Goal: Use online tool/utility: Utilize a website feature to perform a specific function

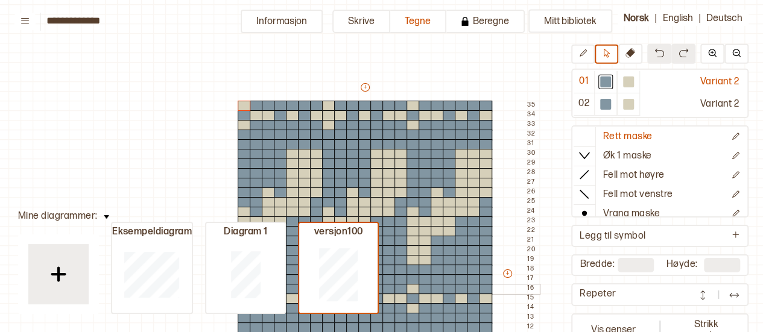
scroll to position [32, 16]
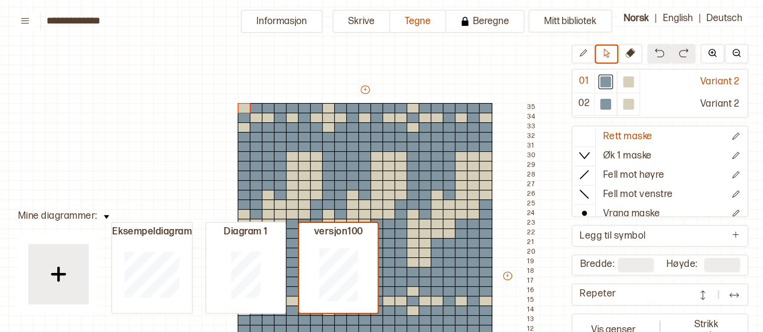
click at [700, 295] on img at bounding box center [703, 295] width 12 height 12
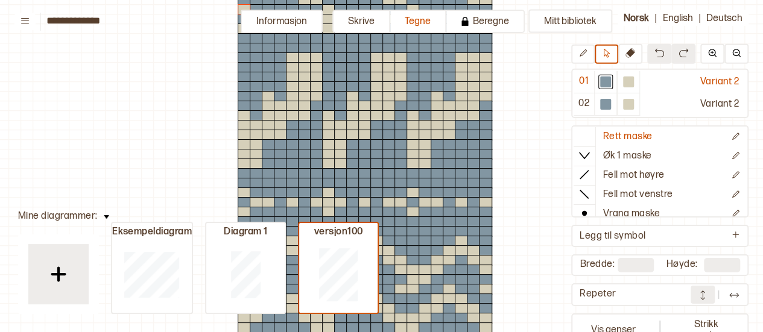
scroll to position [132, 16]
click at [694, 297] on button at bounding box center [703, 294] width 24 height 18
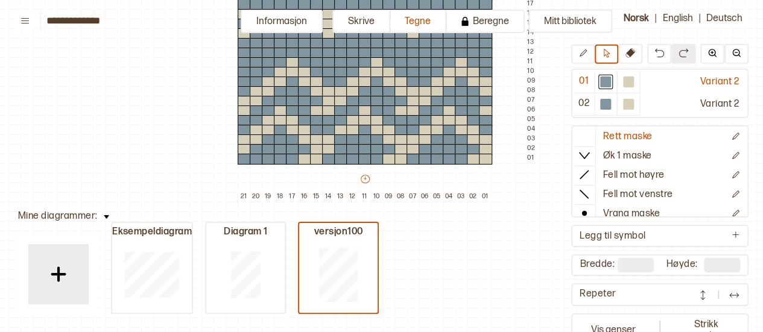
scroll to position [320, 16]
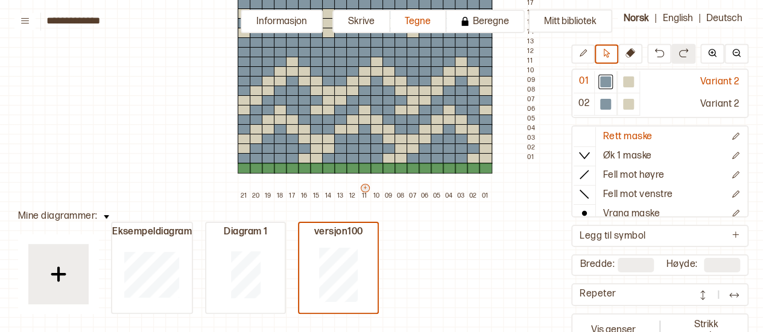
type input "**"
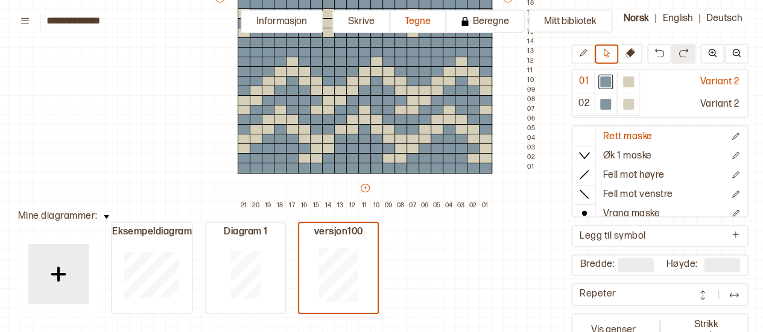
click at [615, 294] on div "Repeter" at bounding box center [635, 294] width 111 height 13
click at [702, 292] on img at bounding box center [703, 295] width 12 height 12
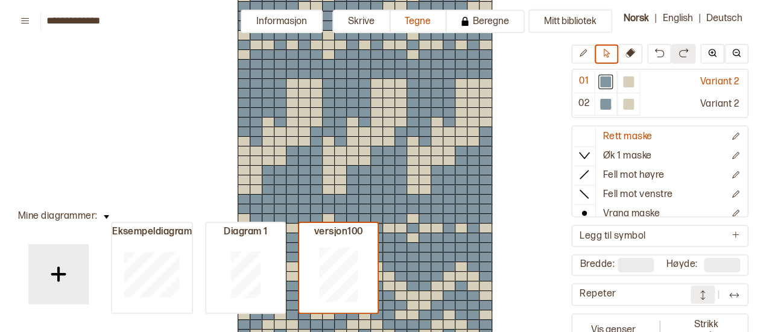
scroll to position [1241, 16]
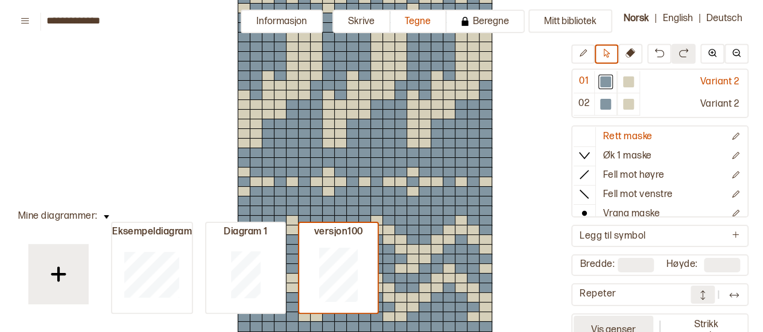
click at [626, 326] on button "Vis genser" at bounding box center [614, 330] width 80 height 28
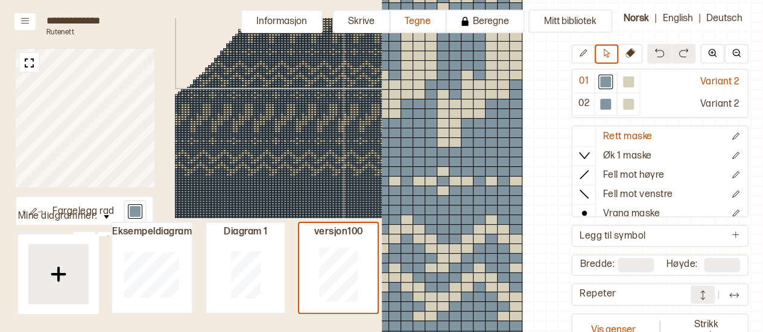
scroll to position [81, 0]
click at [634, 316] on button "Vis genser" at bounding box center [614, 330] width 80 height 28
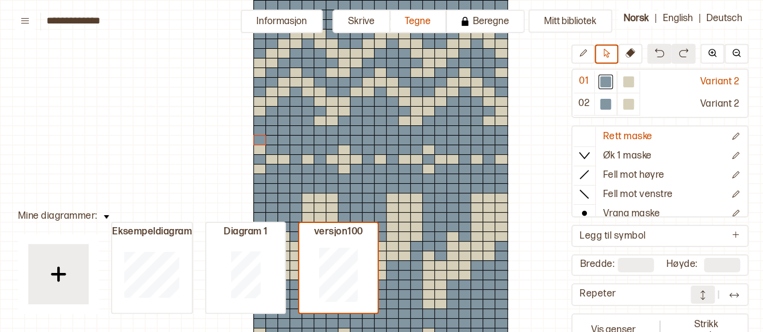
scroll to position [162, 16]
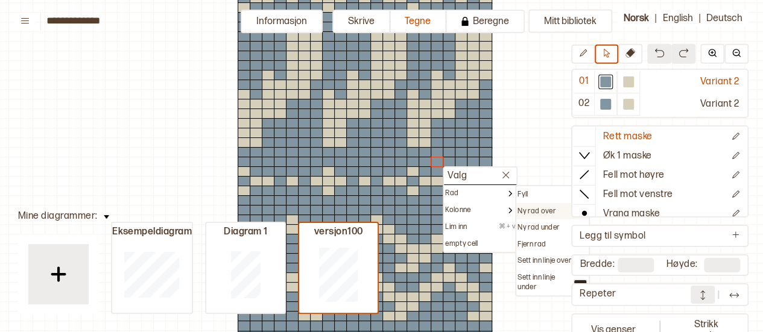
click at [539, 209] on p "Ny rad over" at bounding box center [537, 212] width 38 height 10
type input "**"
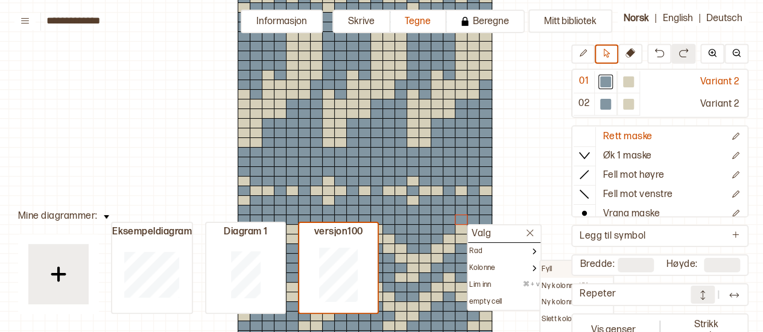
click at [545, 265] on p "Fyll" at bounding box center [547, 270] width 10 height 10
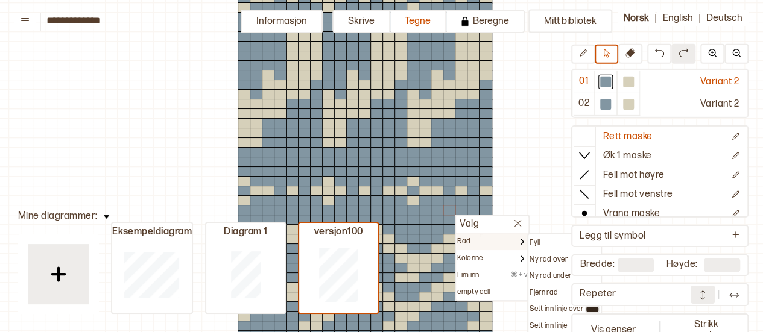
click at [480, 235] on div "Rad" at bounding box center [492, 241] width 72 height 17
click at [548, 289] on p "Ny kolonne til venstre" at bounding box center [564, 293] width 69 height 10
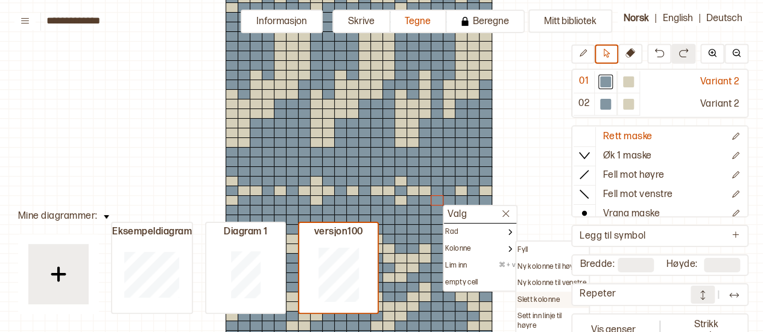
click at [534, 303] on p "Slett kolonne" at bounding box center [539, 301] width 42 height 10
type input "**"
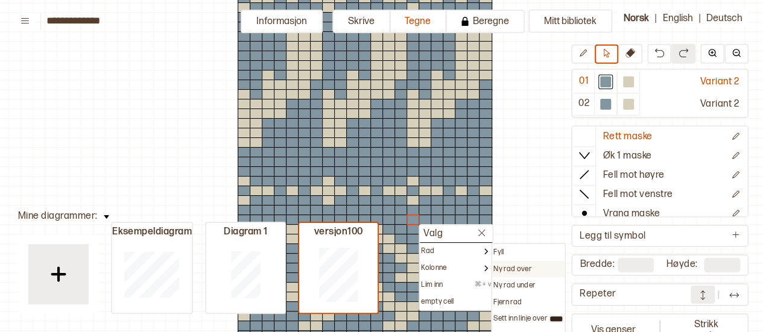
click at [510, 272] on p "Ny rad over" at bounding box center [513, 270] width 38 height 10
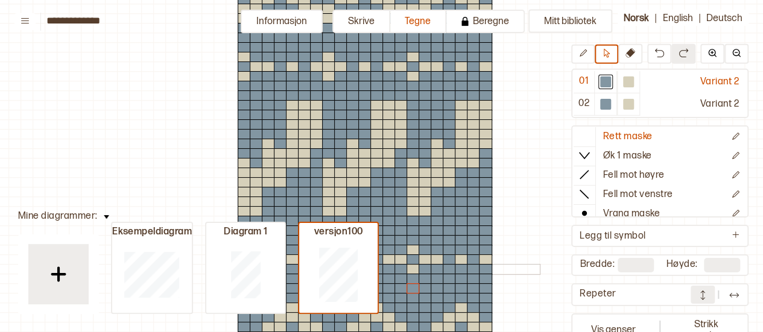
scroll to position [0, 16]
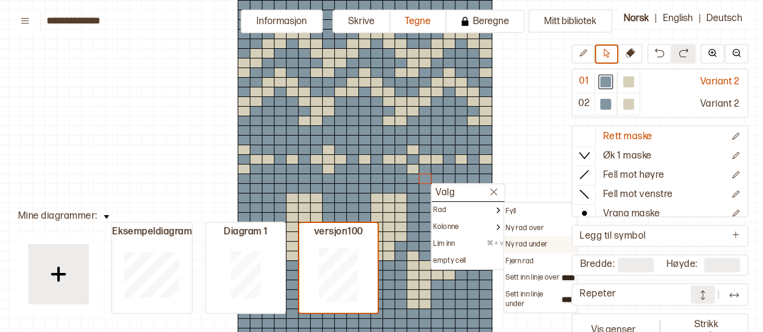
click at [510, 241] on p "Ny rad under" at bounding box center [527, 245] width 42 height 10
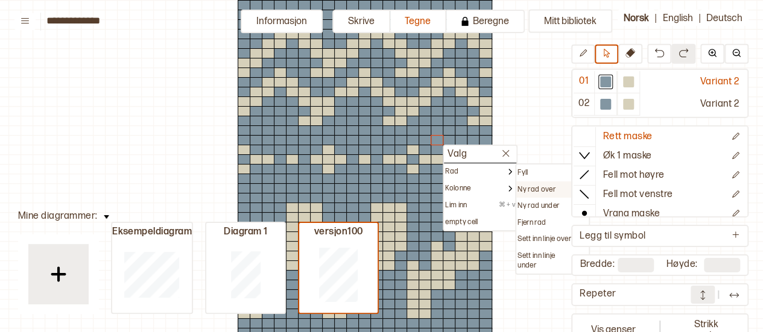
click at [526, 189] on p "Ny rad over" at bounding box center [537, 190] width 38 height 10
type input "**"
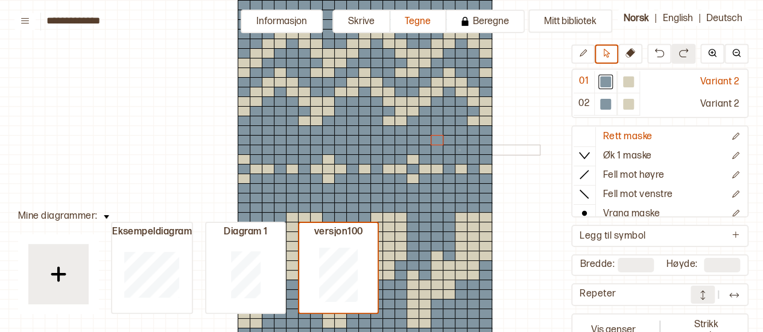
click at [459, 149] on div at bounding box center [461, 150] width 13 height 11
click at [445, 141] on div at bounding box center [449, 140] width 13 height 11
click at [465, 132] on div at bounding box center [461, 130] width 13 height 11
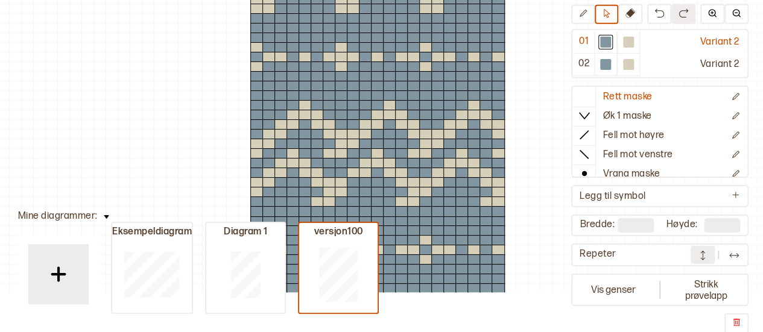
scroll to position [0, 3]
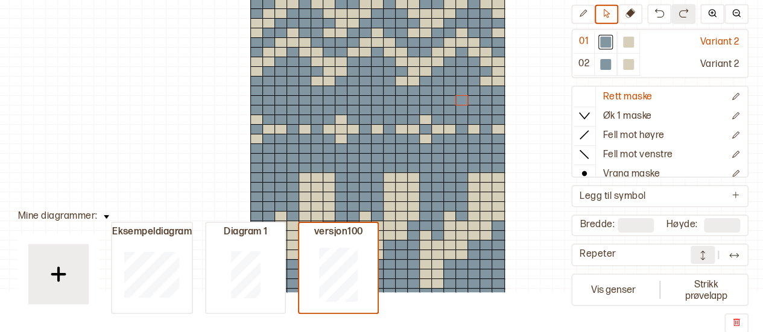
click at [701, 254] on img at bounding box center [703, 255] width 12 height 12
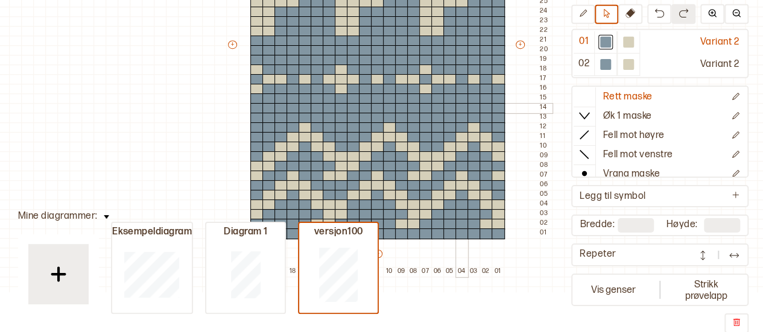
scroll to position [253, 3]
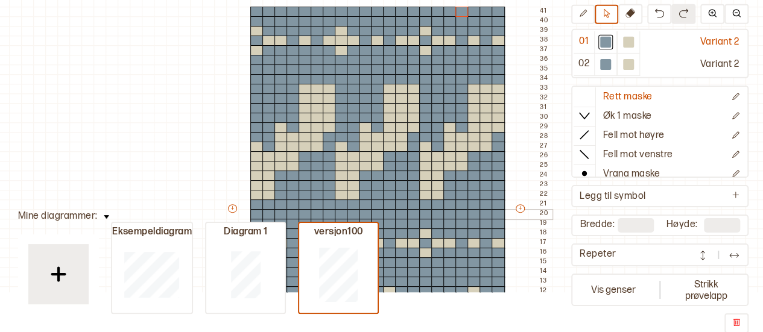
scroll to position [84, 3]
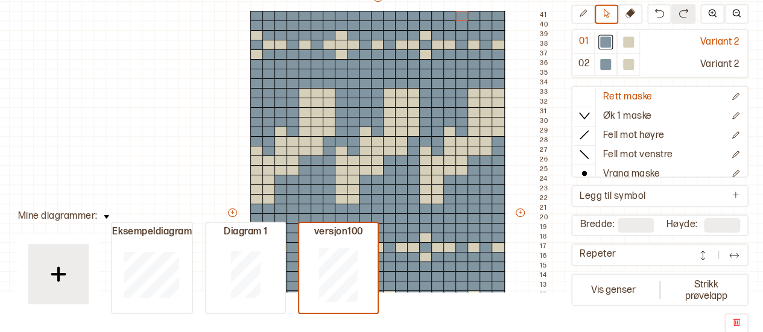
click at [670, 252] on div "Repeter" at bounding box center [635, 255] width 111 height 13
click at [697, 254] on img at bounding box center [703, 255] width 12 height 12
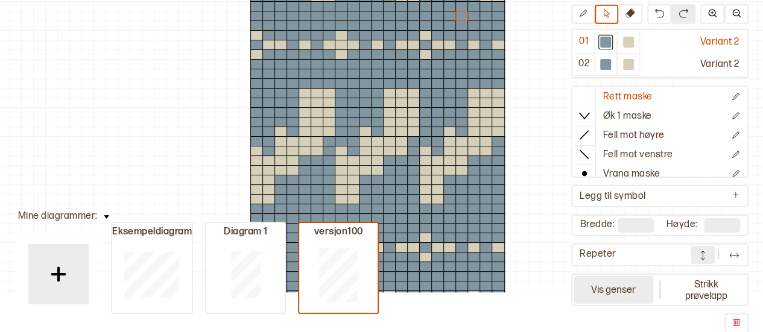
click at [625, 296] on button "Vis genser" at bounding box center [614, 290] width 80 height 28
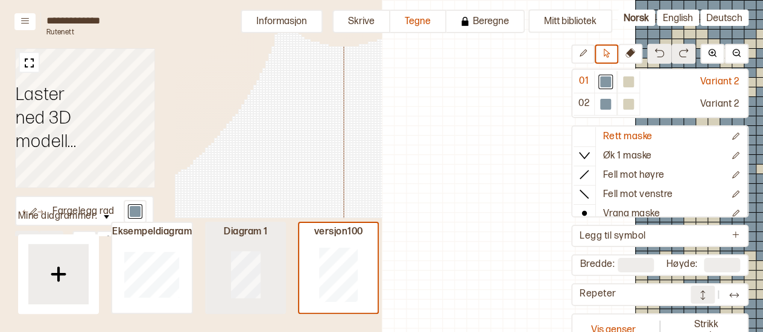
scroll to position [181, 367]
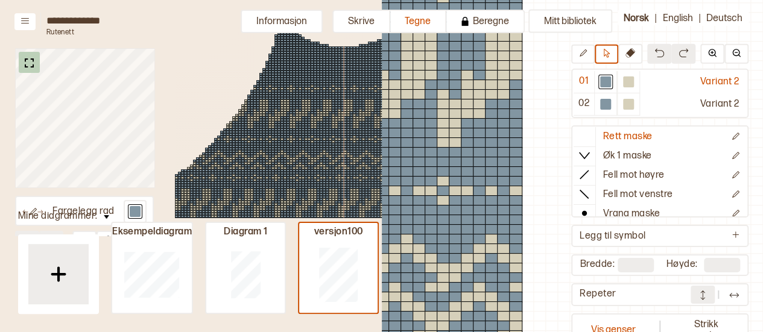
click at [32, 60] on img at bounding box center [29, 63] width 15 height 15
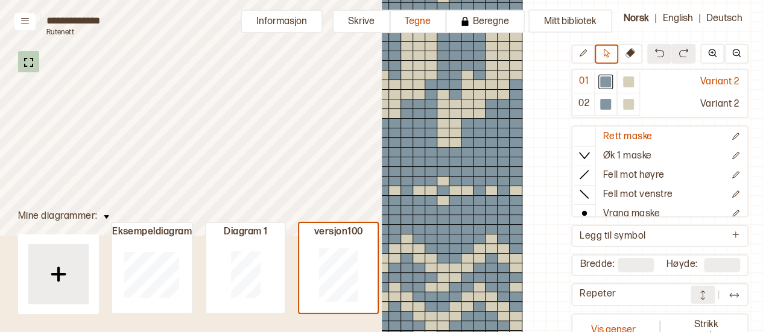
click at [22, 65] on div at bounding box center [84, 117] width 139 height 139
click at [22, 65] on img at bounding box center [28, 62] width 15 height 15
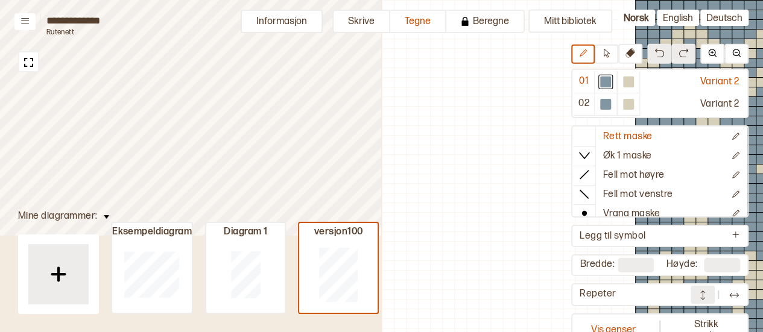
scroll to position [181, 367]
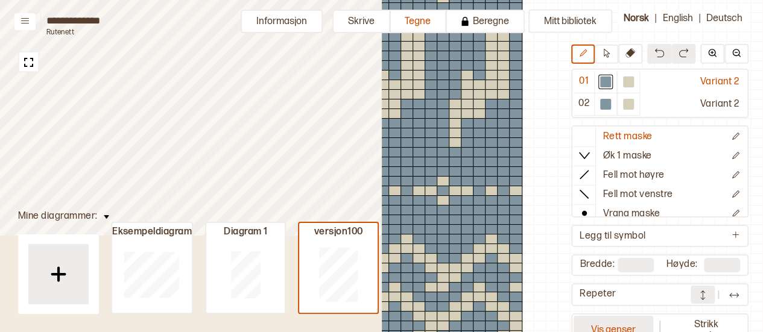
click at [622, 322] on button "Vis genser" at bounding box center [614, 330] width 80 height 28
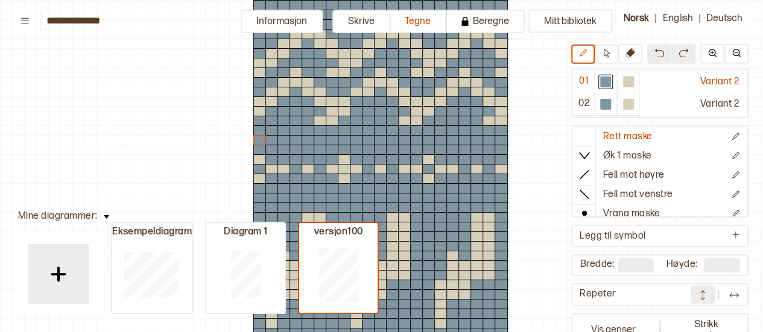
scroll to position [181, 16]
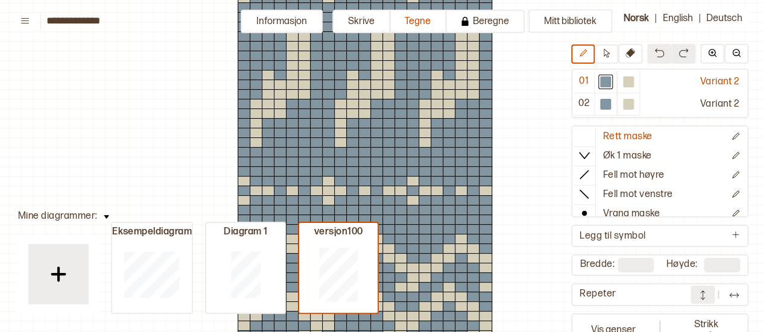
click at [622, 322] on button "Vis genser" at bounding box center [614, 330] width 80 height 28
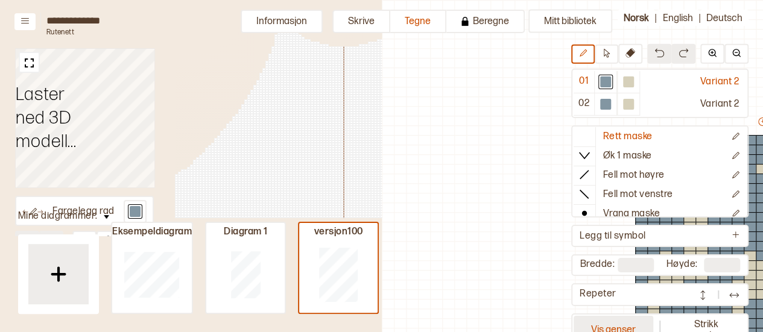
scroll to position [181, 367]
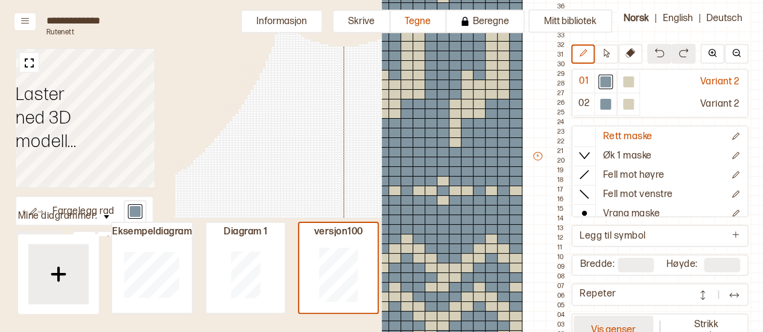
click at [632, 325] on button "Vis genser" at bounding box center [614, 330] width 80 height 28
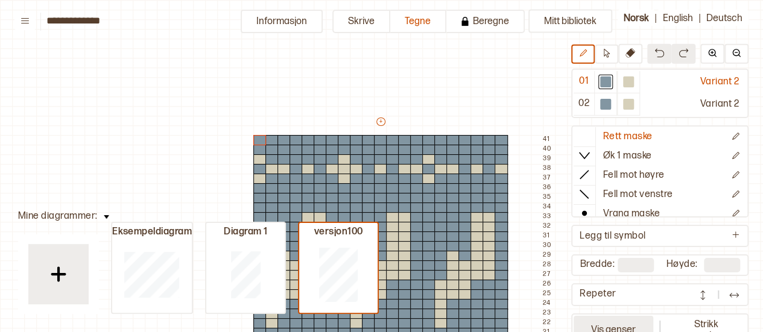
scroll to position [181, 16]
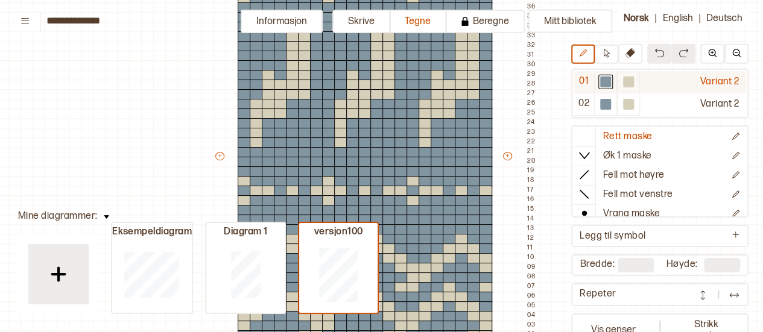
click at [621, 87] on div at bounding box center [628, 82] width 14 height 14
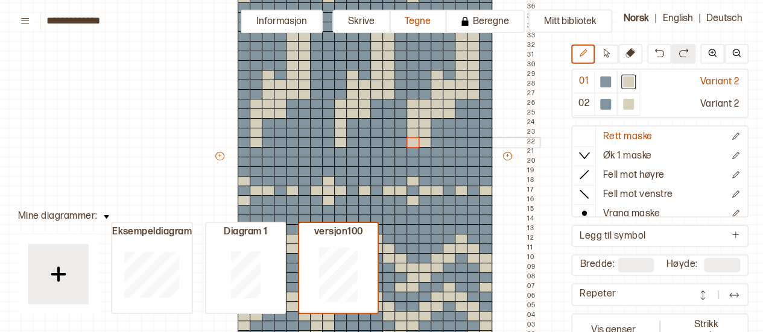
drag, startPoint x: 412, startPoint y: 105, endPoint x: 411, endPoint y: 143, distance: 38.0
click at [411, 143] on div "+ + + + 21 20 19 18 17 16 15 14 13 12 11 10 09 08 07 06 05 04 03 02 01 41 40 39…" at bounding box center [377, 162] width 326 height 454
drag, startPoint x: 329, startPoint y: 103, endPoint x: 328, endPoint y: 138, distance: 35.0
click at [328, 138] on div "+ + + + 21 20 19 18 17 16 15 14 13 12 11 10 09 08 07 06 05 04 03 02 01 41 40 39…" at bounding box center [377, 162] width 326 height 454
drag, startPoint x: 245, startPoint y: 101, endPoint x: 247, endPoint y: 141, distance: 39.9
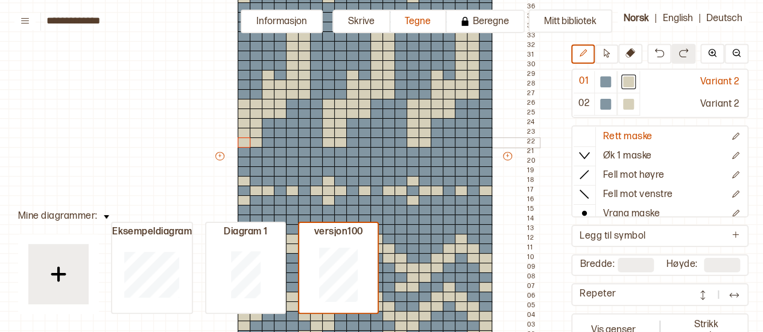
click at [247, 141] on div "+ + + + 21 20 19 18 17 16 15 14 13 12 11 10 09 08 07 06 05 04 03 02 01 41 40 39…" at bounding box center [377, 162] width 326 height 454
drag, startPoint x: 316, startPoint y: 38, endPoint x: 319, endPoint y: 71, distance: 33.3
click at [319, 71] on div "+ + + + 21 20 19 18 17 16 15 14 13 12 11 10 09 08 07 06 05 04 03 02 01 41 40 39…" at bounding box center [377, 162] width 326 height 454
drag, startPoint x: 400, startPoint y: 36, endPoint x: 403, endPoint y: 74, distance: 38.7
click at [403, 74] on div "+ + + + 21 20 19 18 17 16 15 14 13 12 11 10 09 08 07 06 05 04 03 02 01 41 40 39…" at bounding box center [377, 162] width 326 height 454
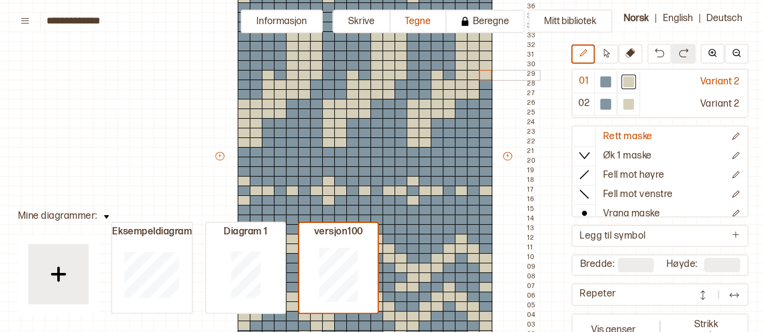
drag, startPoint x: 483, startPoint y: 37, endPoint x: 490, endPoint y: 72, distance: 35.6
click at [490, 72] on div "+ + + + 21 20 19 18 17 16 15 14 13 12 11 10 09 08 07 06 05 04 03 02 01 41 40 39…" at bounding box center [377, 162] width 326 height 454
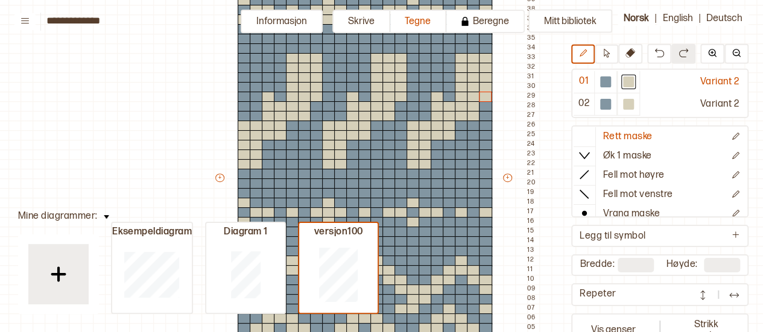
scroll to position [160, 16]
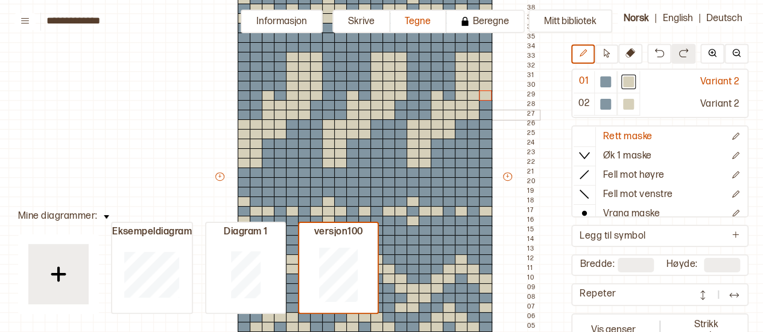
click at [413, 116] on div at bounding box center [413, 115] width 13 height 11
click at [328, 113] on div at bounding box center [328, 115] width 13 height 11
click at [243, 119] on div at bounding box center [244, 115] width 13 height 11
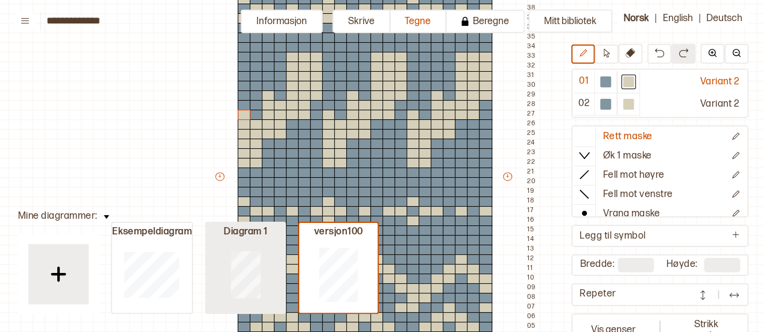
type input "**"
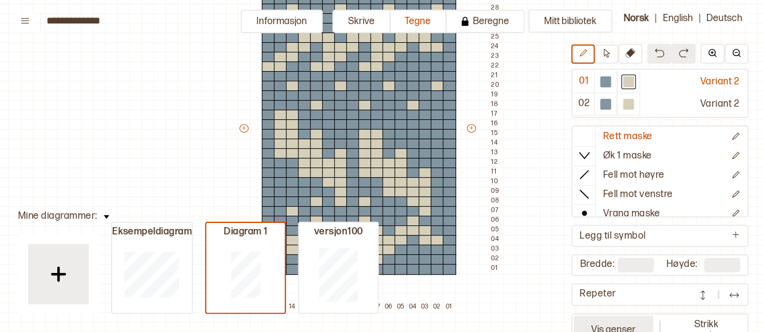
click at [626, 316] on button "Vis genser" at bounding box center [614, 330] width 80 height 28
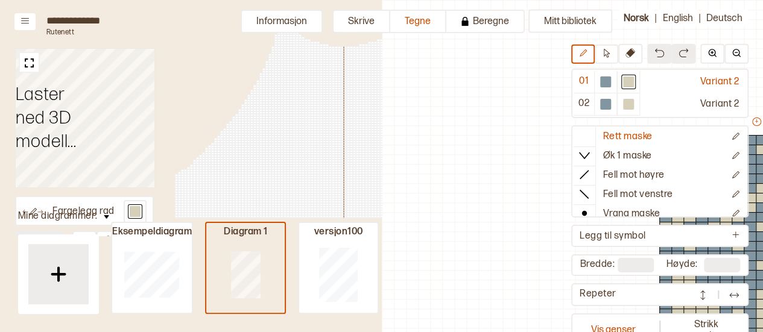
scroll to position [133, 333]
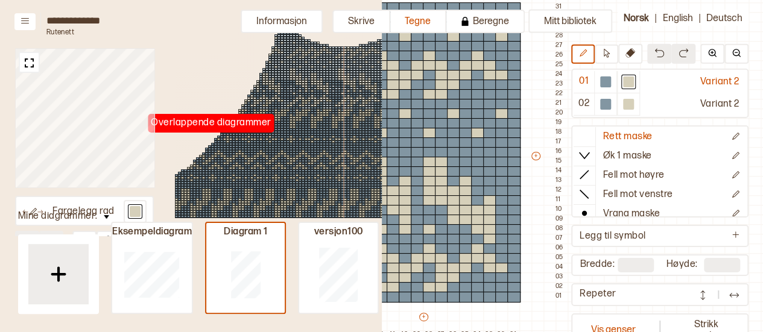
drag, startPoint x: 191, startPoint y: 79, endPoint x: 180, endPoint y: 39, distance: 41.7
click at [180, 39] on div at bounding box center [344, 225] width 338 height 396
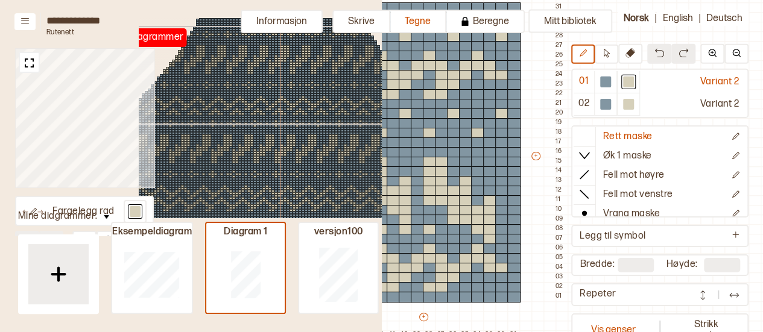
scroll to position [54, 63]
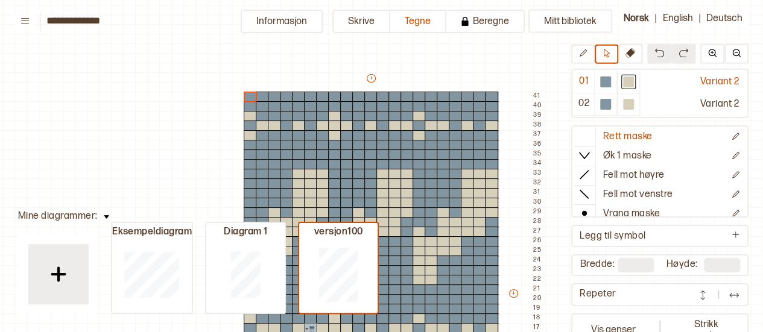
scroll to position [42, 10]
